Goal: Complete application form

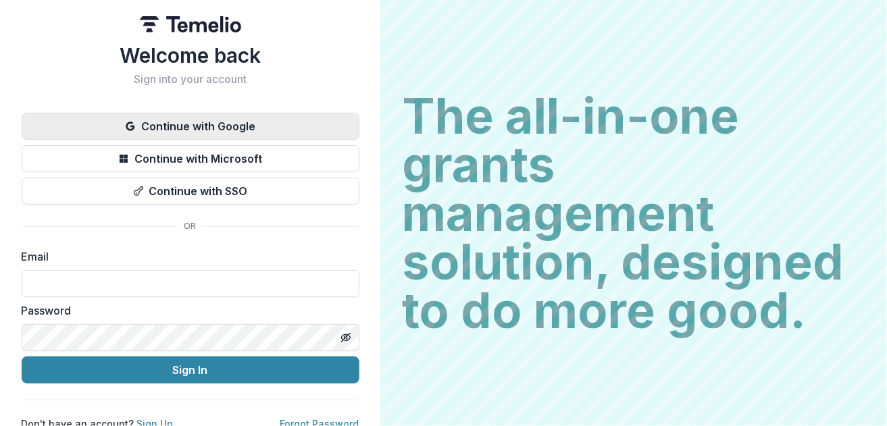
click at [190, 119] on button "Continue with Google" at bounding box center [191, 126] width 338 height 27
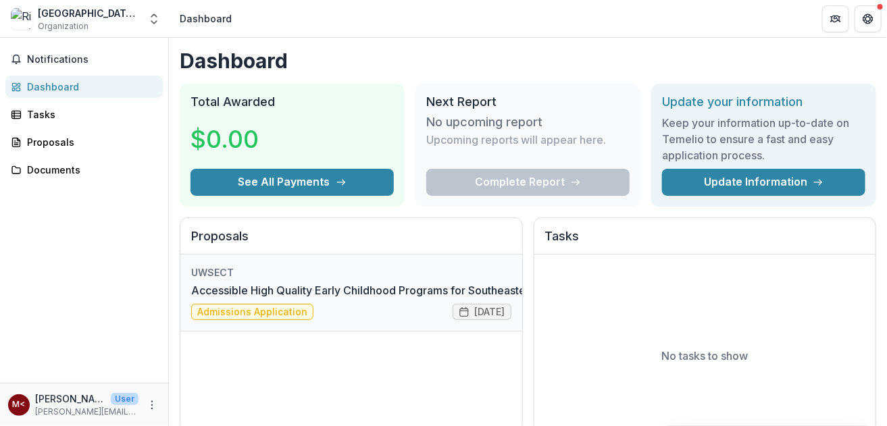
click at [318, 283] on link "Accessible High Quality Early Childhood Programs for Southeastern [US_STATE] Fa…" at bounding box center [418, 291] width 454 height 16
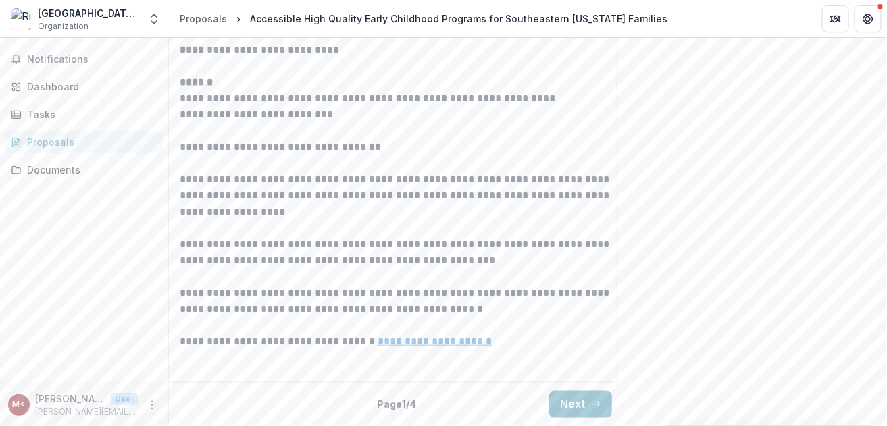
scroll to position [482, 0]
click at [583, 397] on button "Next" at bounding box center [580, 404] width 63 height 27
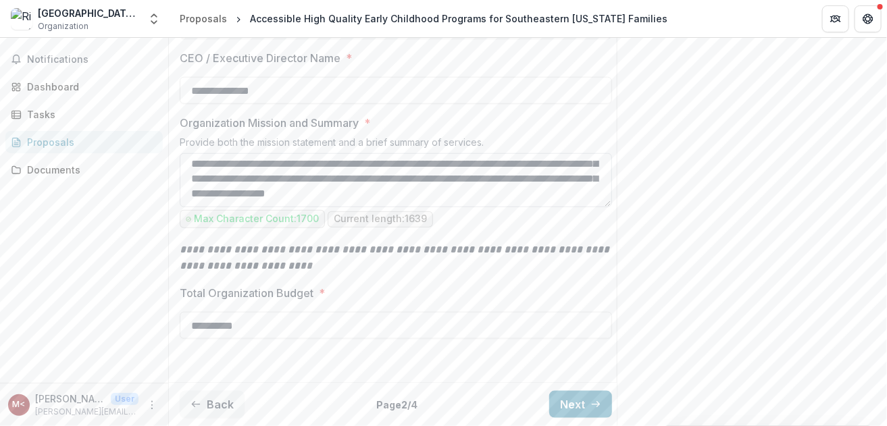
scroll to position [299, 0]
click at [584, 391] on button "Next" at bounding box center [580, 404] width 63 height 27
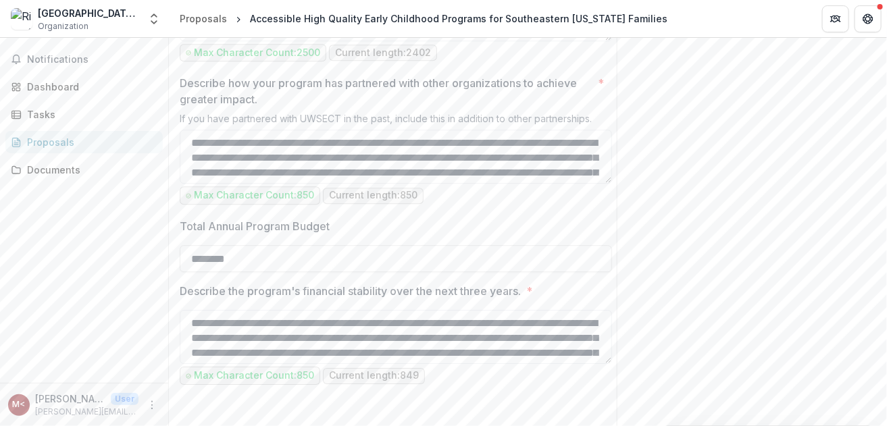
scroll to position [1320, 0]
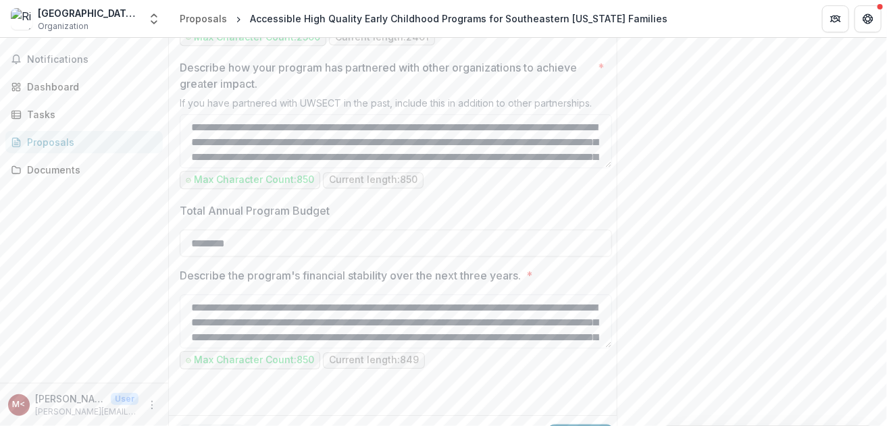
scroll to position [397, 0]
type textarea "**********"
click at [190, 168] on textarea "**********" at bounding box center [396, 141] width 433 height 54
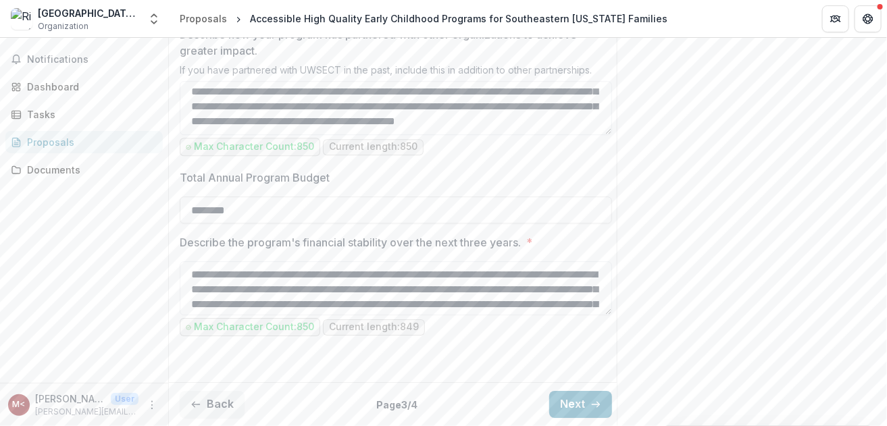
scroll to position [1509, 0]
click at [190, 266] on textarea "**********" at bounding box center [396, 289] width 433 height 54
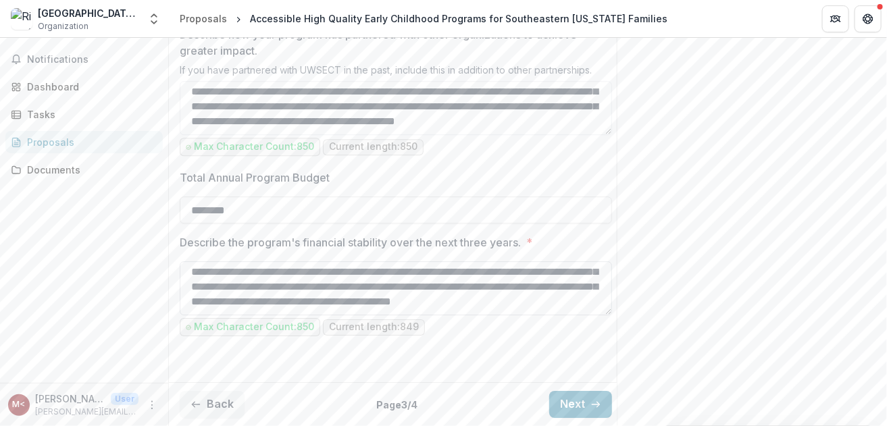
scroll to position [115, 0]
click at [568, 399] on button "Next" at bounding box center [580, 404] width 63 height 27
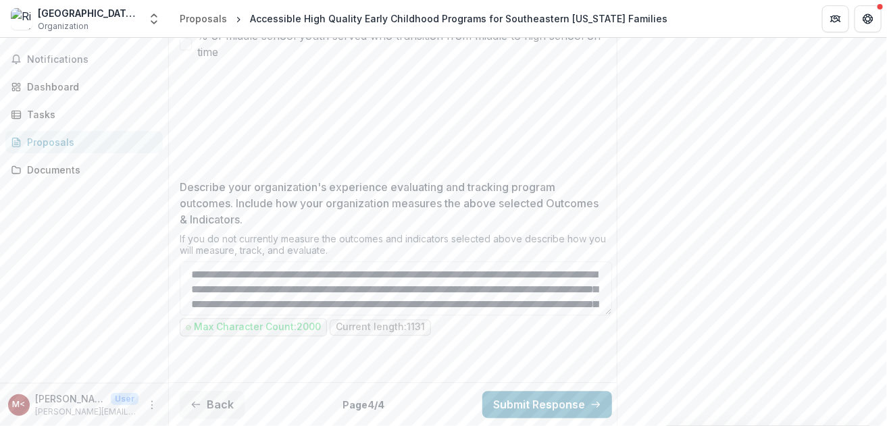
scroll to position [1221, 0]
click at [190, 267] on textarea "Describe your organization's experience evaluating and tracking program outcome…" at bounding box center [396, 289] width 433 height 54
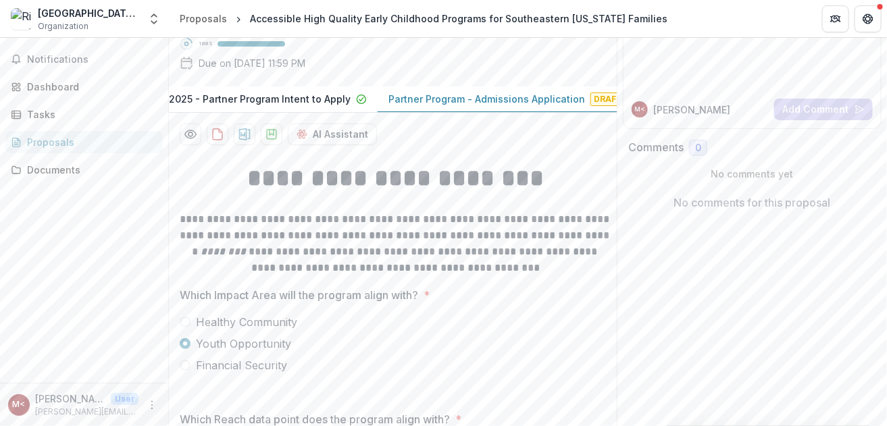
scroll to position [132, 0]
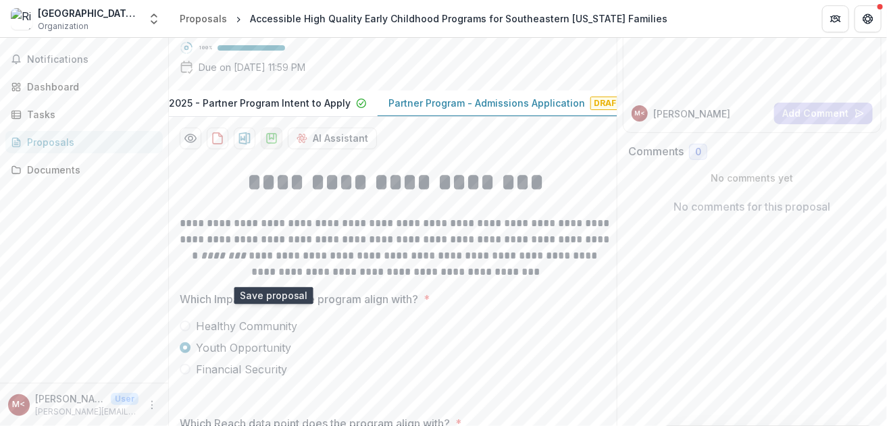
click at [273, 145] on icon "download-proposal" at bounding box center [272, 139] width 14 height 14
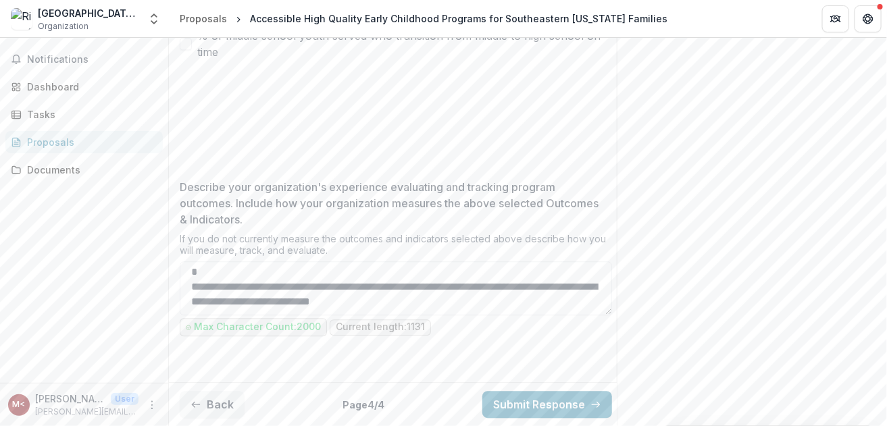
scroll to position [1221, 0]
click at [542, 392] on button "Submit Response" at bounding box center [548, 404] width 130 height 27
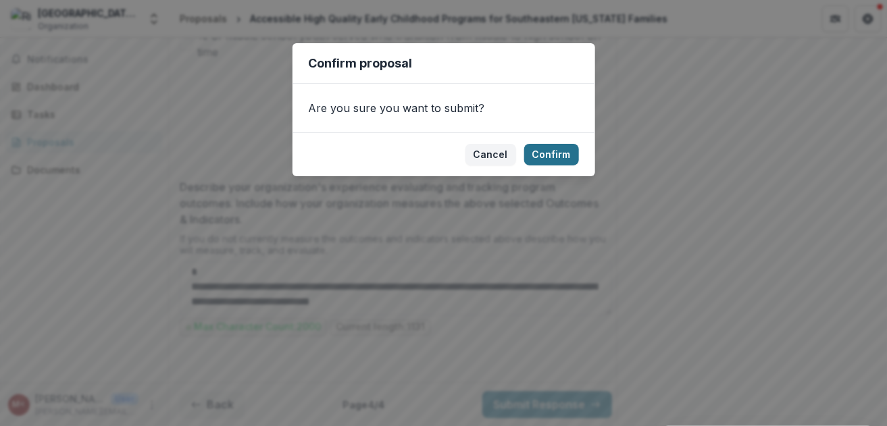
click at [552, 147] on button "Confirm" at bounding box center [551, 155] width 55 height 22
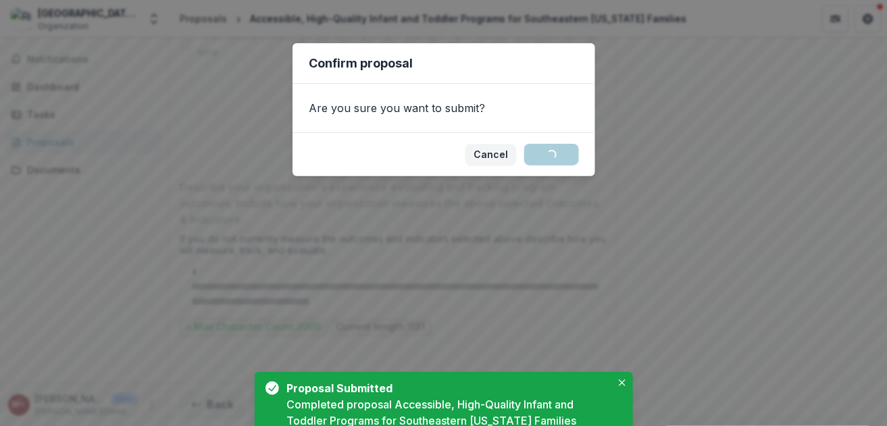
scroll to position [1265, 0]
